Goal: Task Accomplishment & Management: Manage account settings

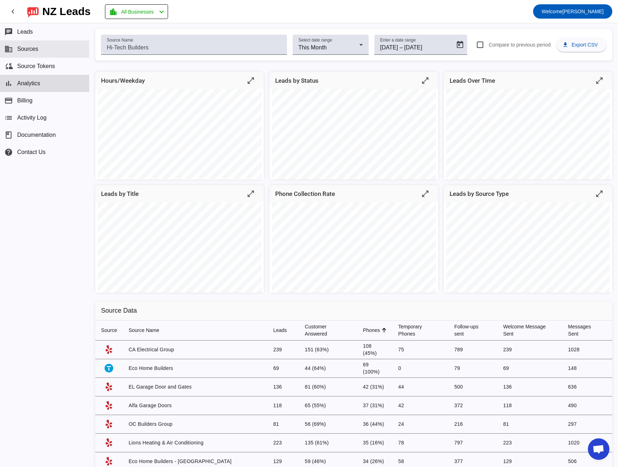
click at [28, 54] on button "business Sources" at bounding box center [44, 49] width 89 height 17
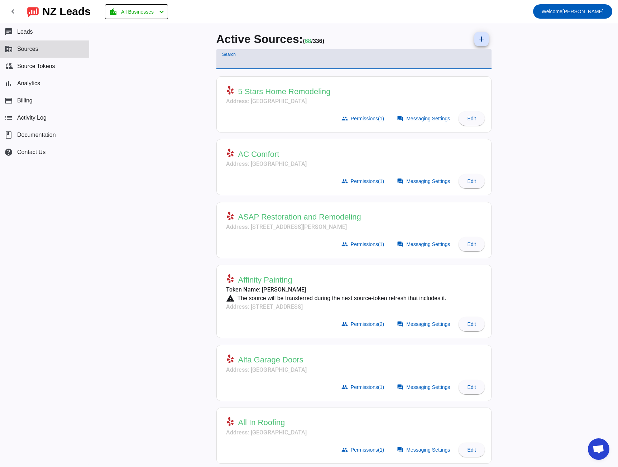
click at [242, 60] on input "Search" at bounding box center [354, 62] width 264 height 9
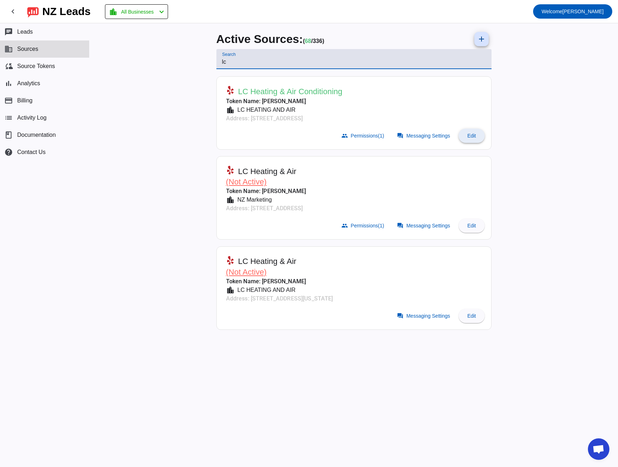
type input "lc"
click at [474, 136] on span "Edit" at bounding box center [471, 136] width 9 height 6
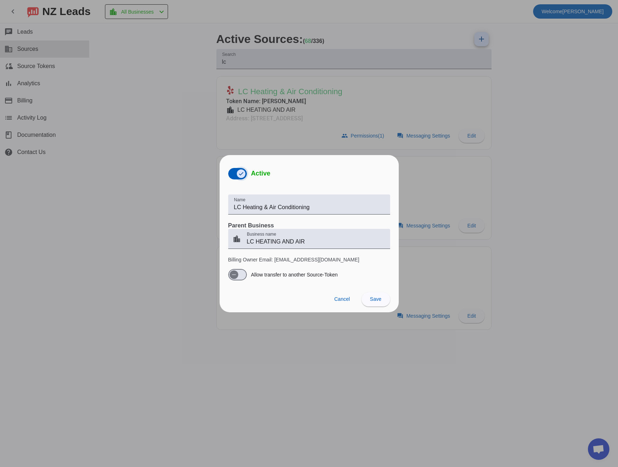
click at [238, 173] on icon "button" at bounding box center [241, 174] width 6 height 6
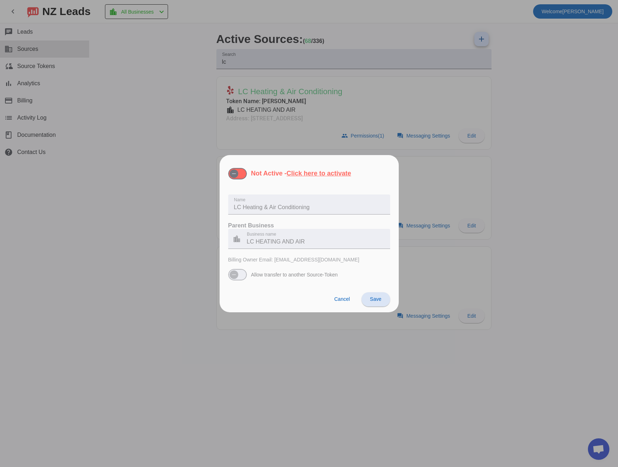
click at [374, 297] on span "Save" at bounding box center [375, 299] width 11 height 6
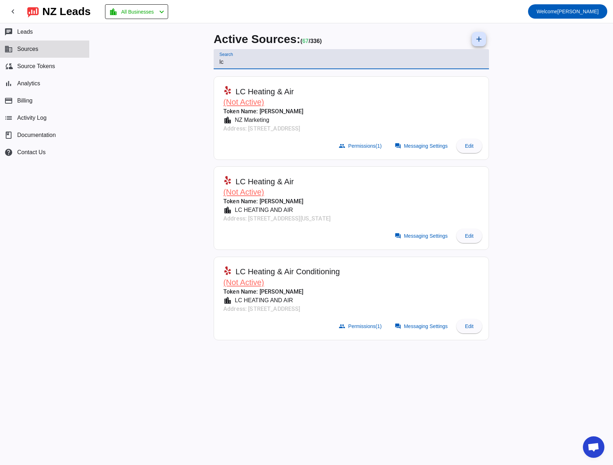
click at [223, 62] on input "lc" at bounding box center [351, 62] width 264 height 9
type input "s"
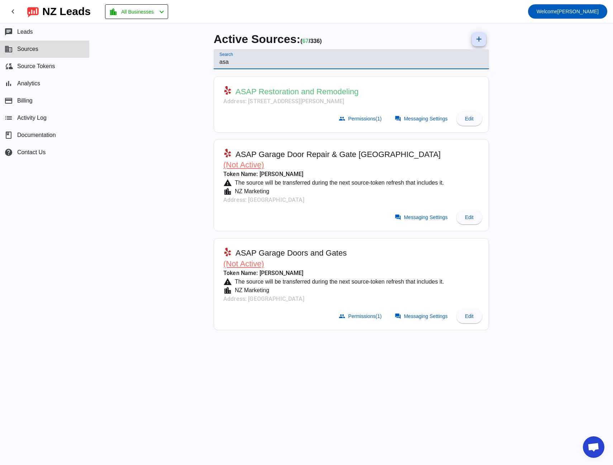
type input "asa"
click at [401, 123] on span at bounding box center [421, 118] width 63 height 14
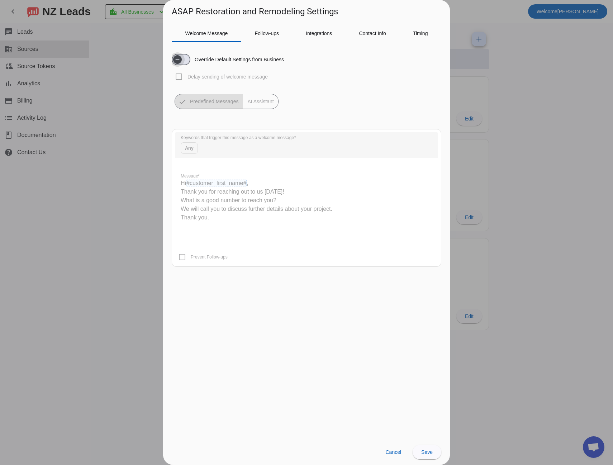
click at [184, 60] on span "button" at bounding box center [177, 59] width 14 height 14
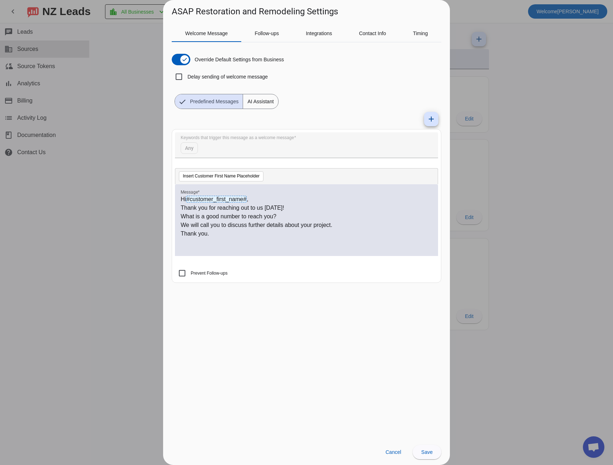
click at [271, 101] on span "AI Assistant" at bounding box center [260, 101] width 35 height 14
